Goal: Information Seeking & Learning: Learn about a topic

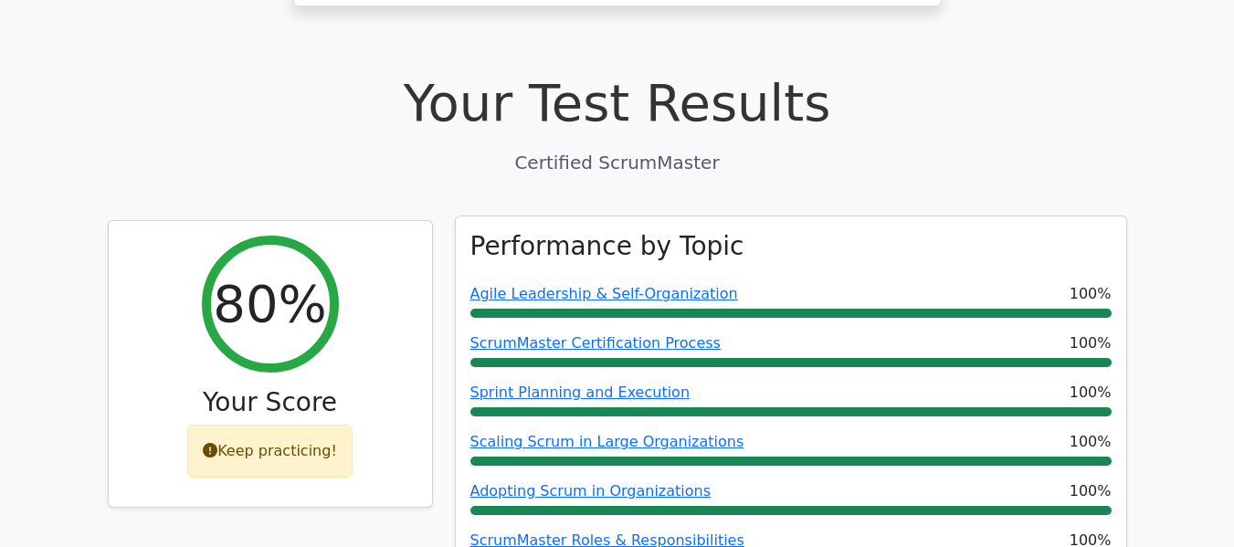
scroll to position [639, 0]
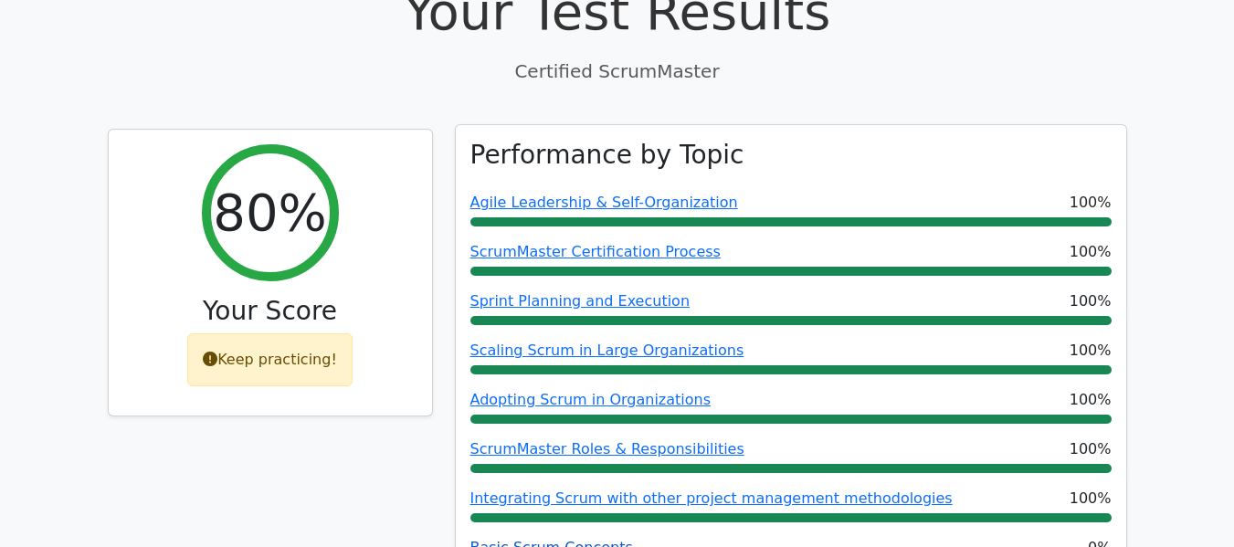
click at [543, 539] on link "Basic Scrum Concepts" at bounding box center [551, 547] width 163 height 17
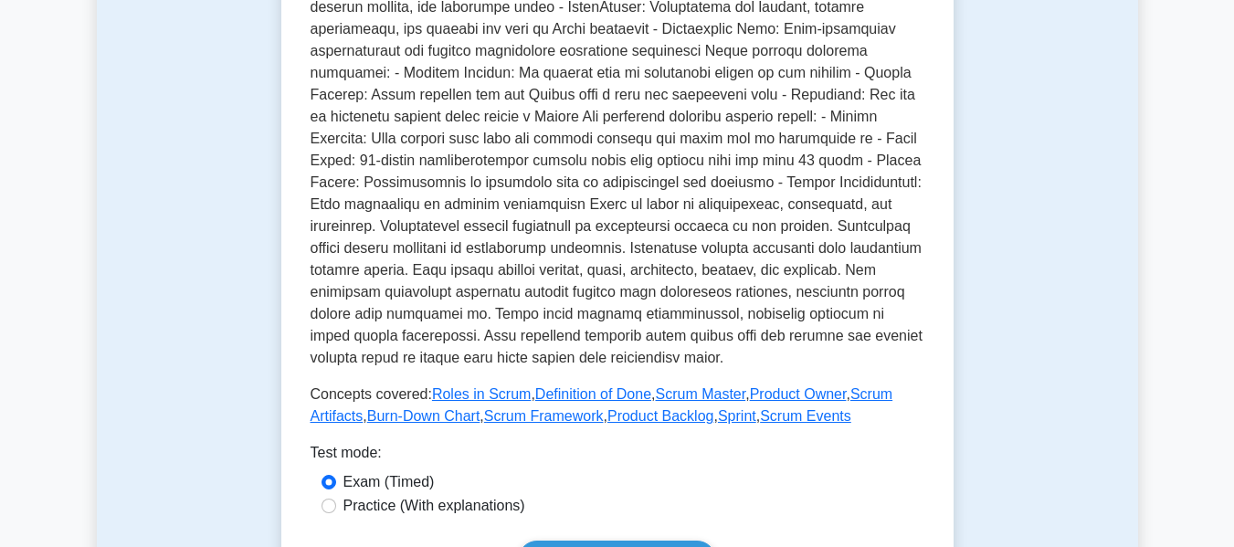
scroll to position [548, 0]
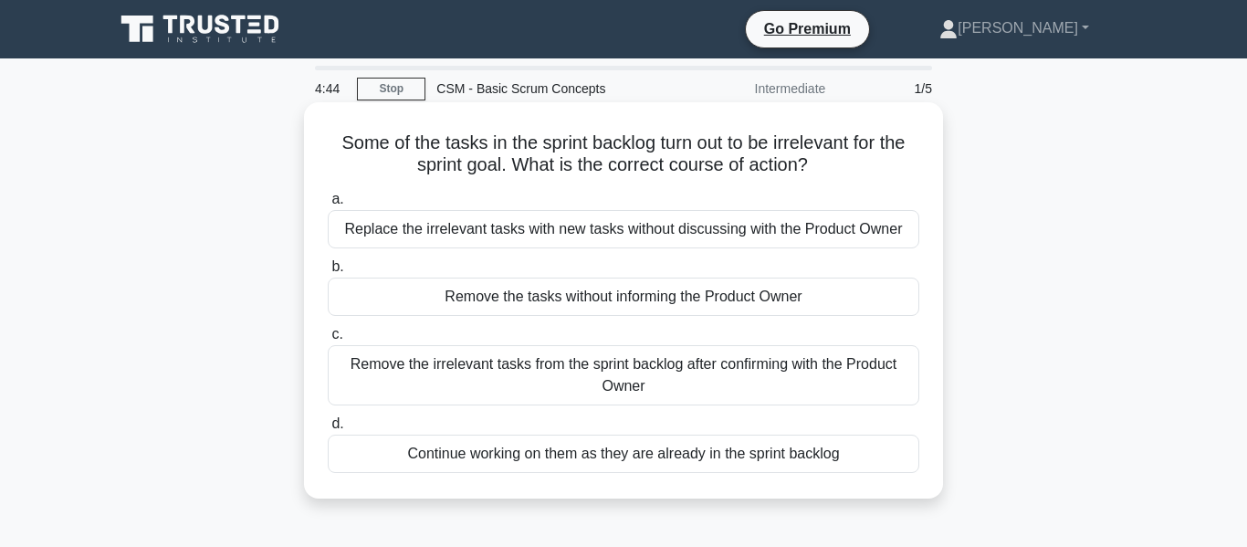
click at [638, 364] on div "Remove the irrelevant tasks from the sprint backlog after confirming with the P…" at bounding box center [624, 375] width 592 height 60
click at [328, 341] on input "c. Remove the irrelevant tasks from the sprint backlog after confirming with th…" at bounding box center [328, 335] width 0 height 12
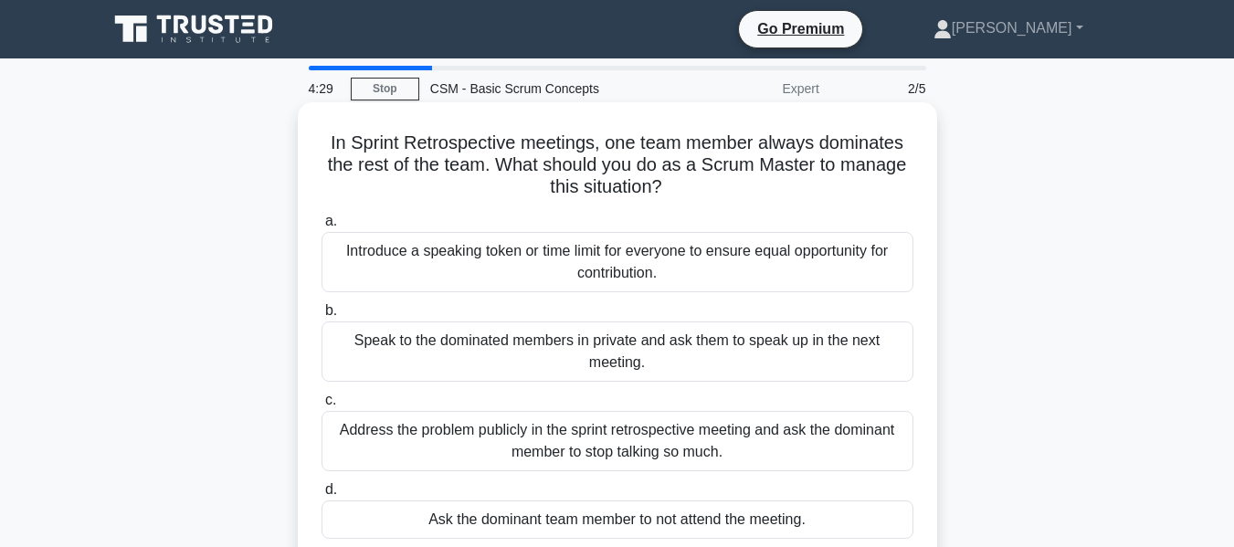
click at [618, 346] on div "Speak to the dominated members in private and ask them to speak up in the next …" at bounding box center [617, 351] width 592 height 60
click at [321, 317] on input "b. Speak to the dominated members in private and ask them to speak up in the ne…" at bounding box center [321, 311] width 0 height 12
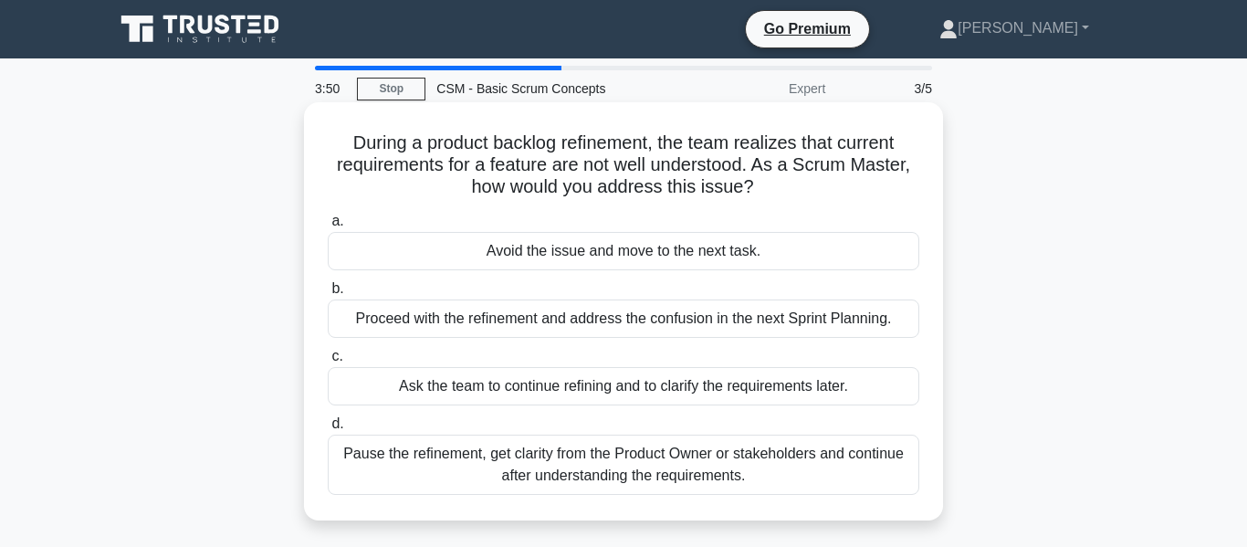
click at [575, 318] on div "Proceed with the refinement and address the confusion in the next Sprint Planni…" at bounding box center [624, 318] width 592 height 38
click at [328, 295] on input "b. Proceed with the refinement and address the confusion in the next Sprint Pla…" at bounding box center [328, 289] width 0 height 12
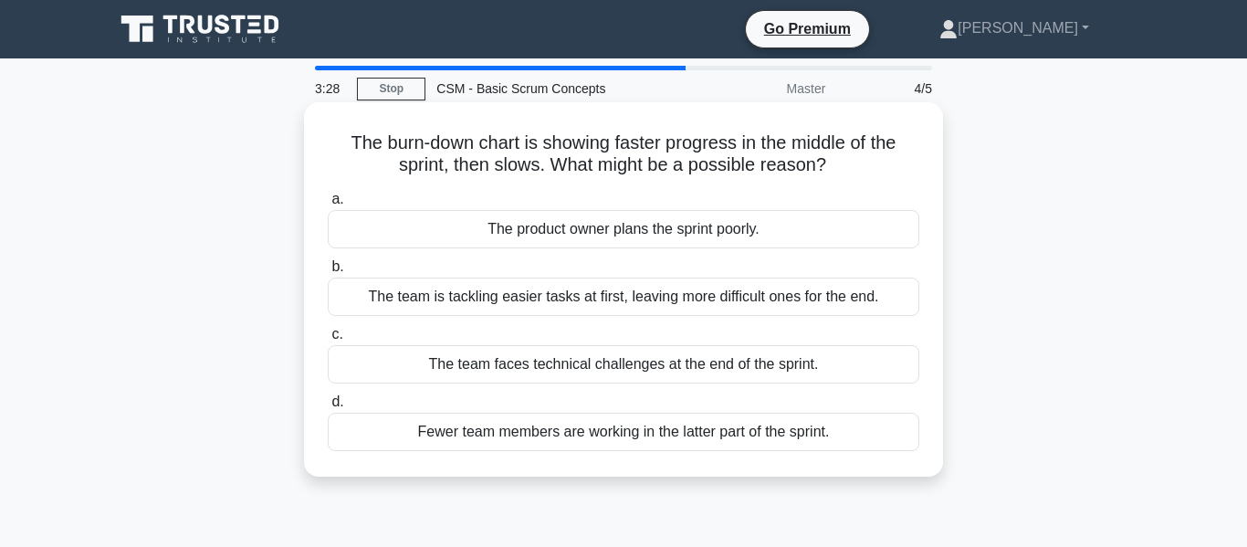
click at [606, 297] on div "The team is tackling easier tasks at first, leaving more difficult ones for the…" at bounding box center [624, 297] width 592 height 38
click at [328, 273] on input "b. The team is tackling easier tasks at first, leaving more difficult ones for …" at bounding box center [328, 267] width 0 height 12
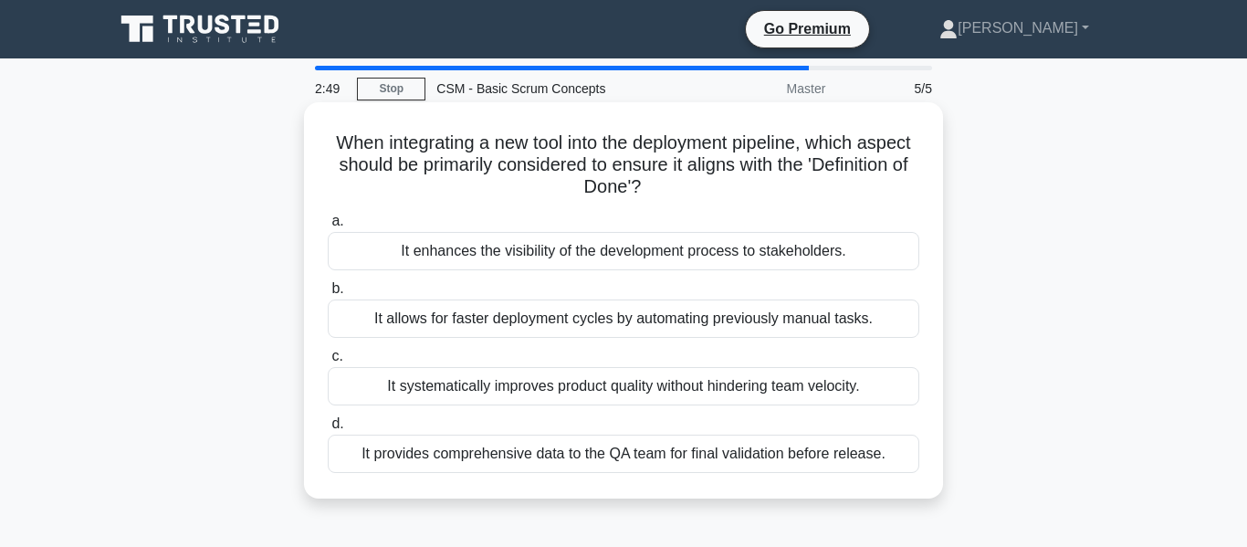
click at [663, 453] on div "It provides comprehensive data to the QA team for final validation before relea…" at bounding box center [624, 454] width 592 height 38
click at [328, 430] on input "d. It provides comprehensive data to the QA team for final validation before re…" at bounding box center [328, 424] width 0 height 12
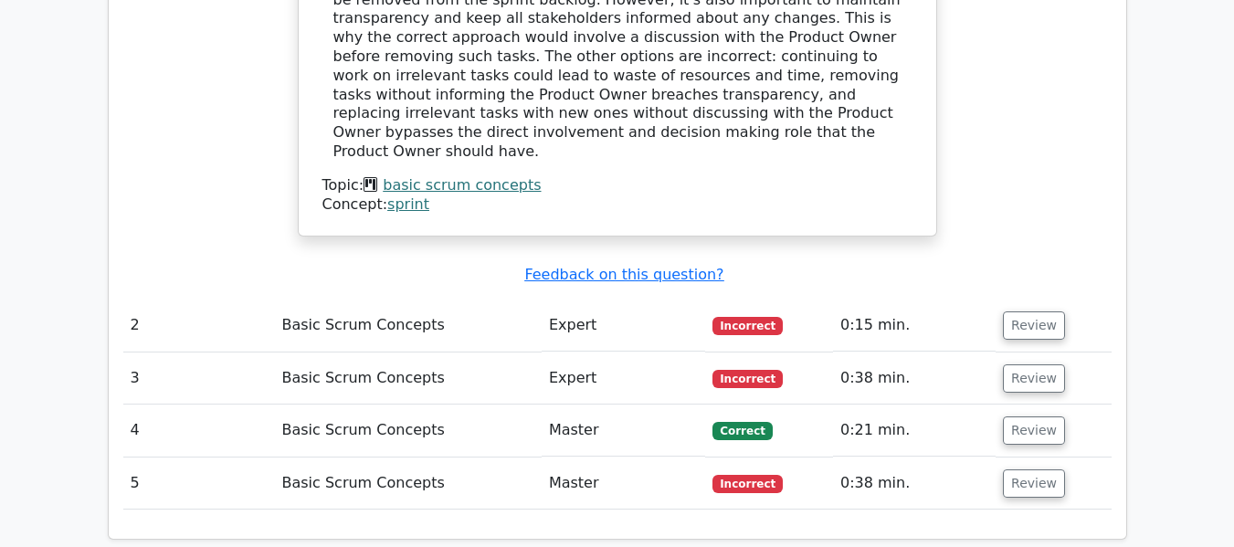
scroll to position [2283, 0]
